Goal: Task Accomplishment & Management: Manage account settings

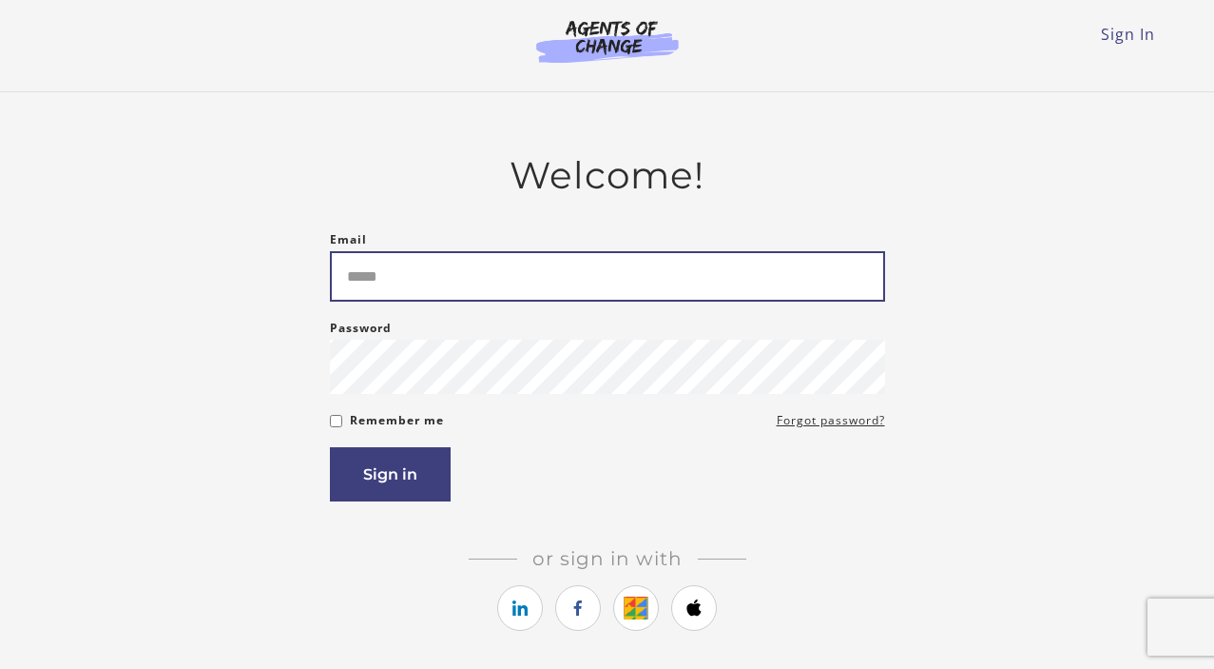
type input "**********"
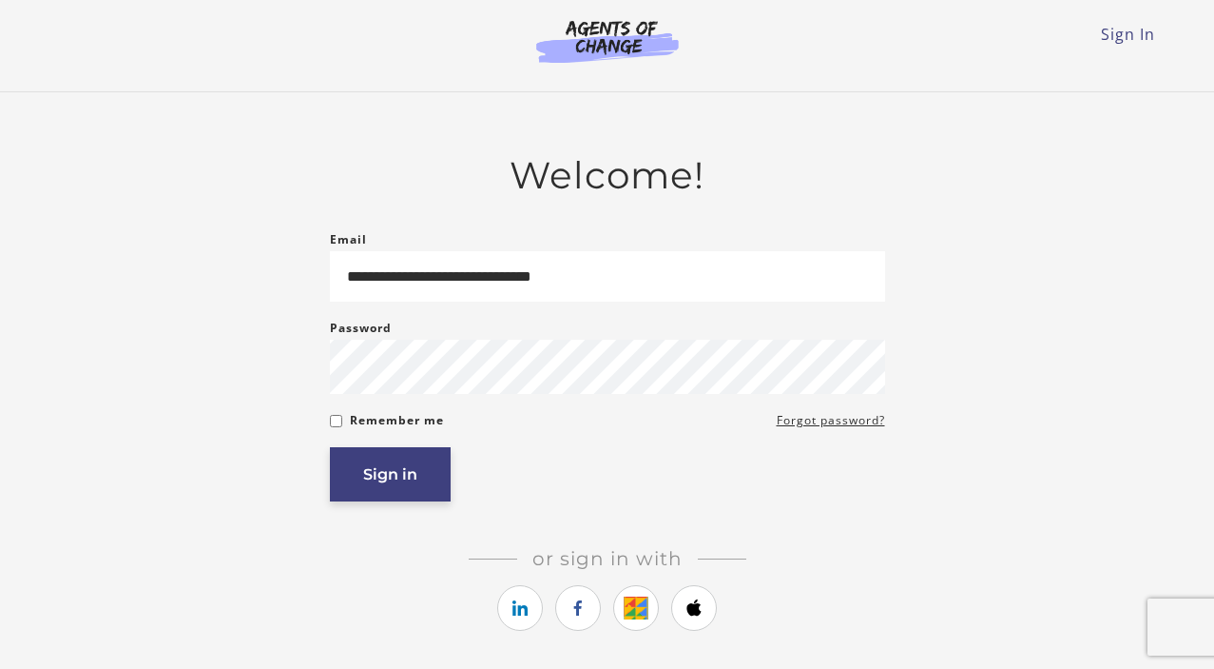
click at [360, 501] on button "Sign in" at bounding box center [390, 474] width 121 height 54
click at [386, 476] on button "Sign in" at bounding box center [390, 474] width 121 height 54
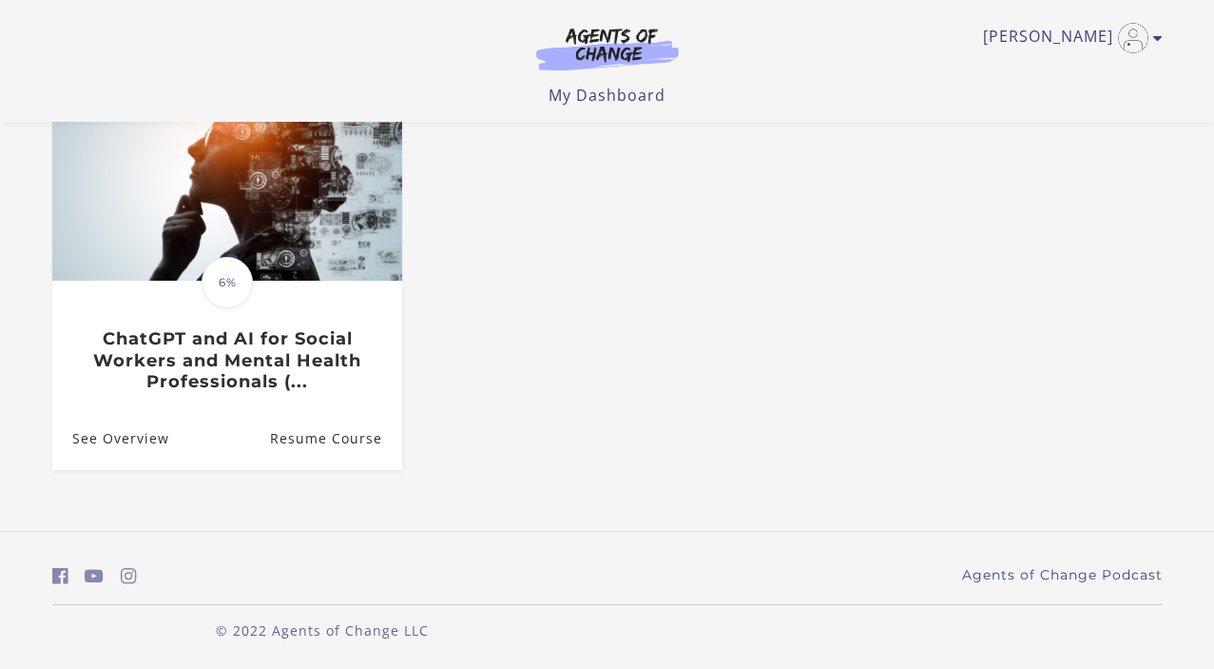
scroll to position [184, 0]
